Goal: Obtain resource: Download file/media

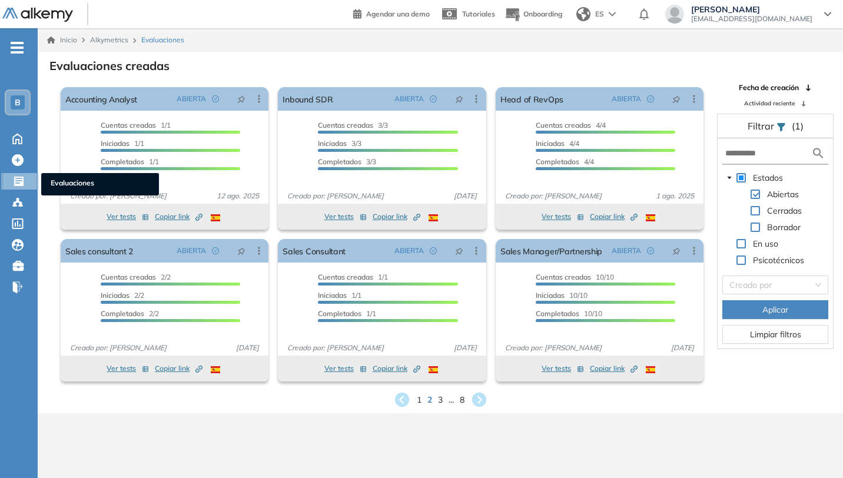
click at [17, 184] on icon at bounding box center [18, 181] width 9 height 9
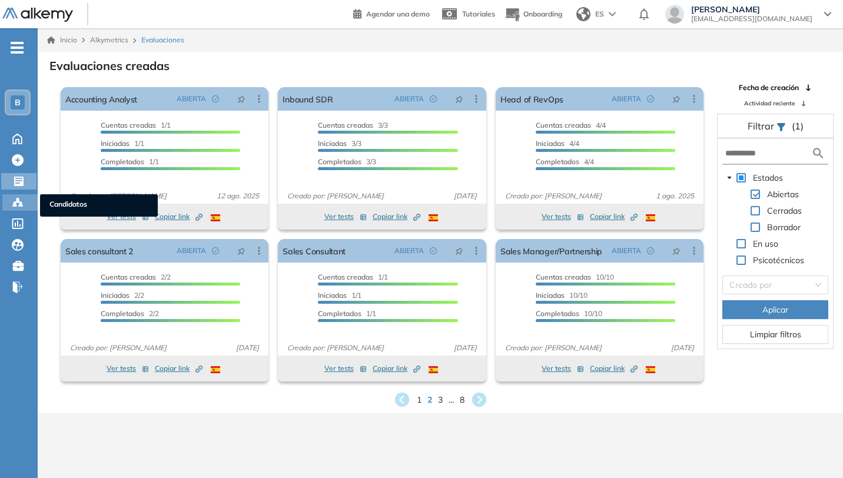
click at [12, 203] on icon at bounding box center [18, 203] width 12 height 12
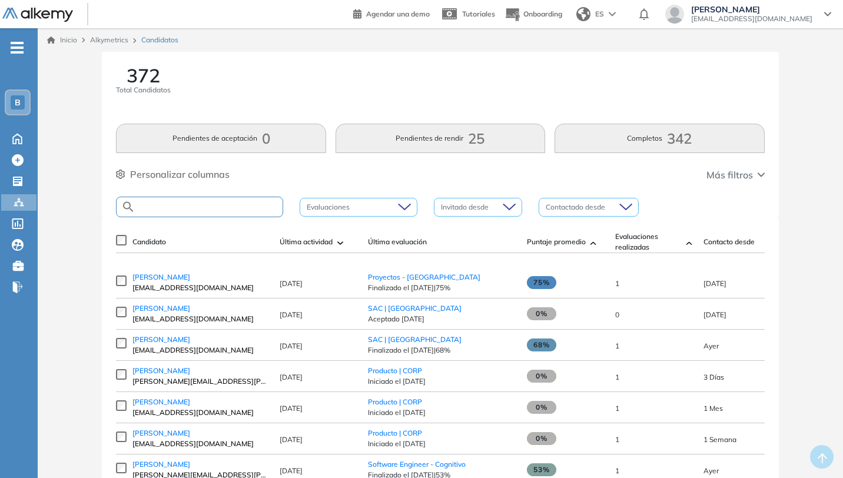
click at [246, 207] on input "text" at bounding box center [208, 207] width 147 height 9
click at [242, 283] on link "[PERSON_NAME]" at bounding box center [200, 277] width 135 height 11
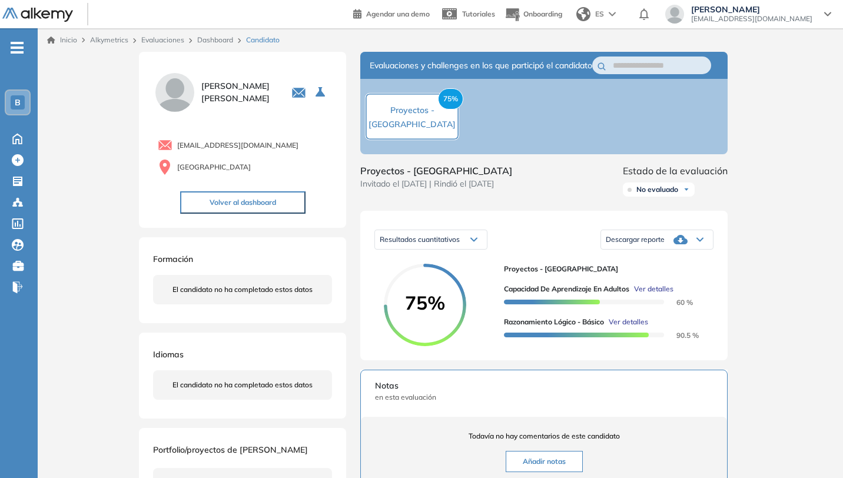
click at [697, 251] on div "Descargar reporte" at bounding box center [657, 240] width 112 height 24
click at [663, 290] on li "Descargar informe resumido" at bounding box center [651, 284] width 88 height 12
